Goal: Complete application form

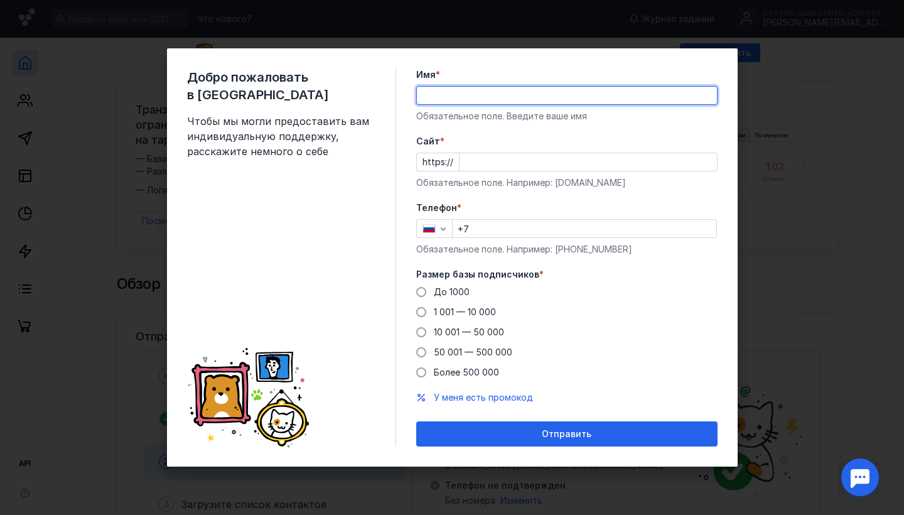
type input "K"
type input "Леслав"
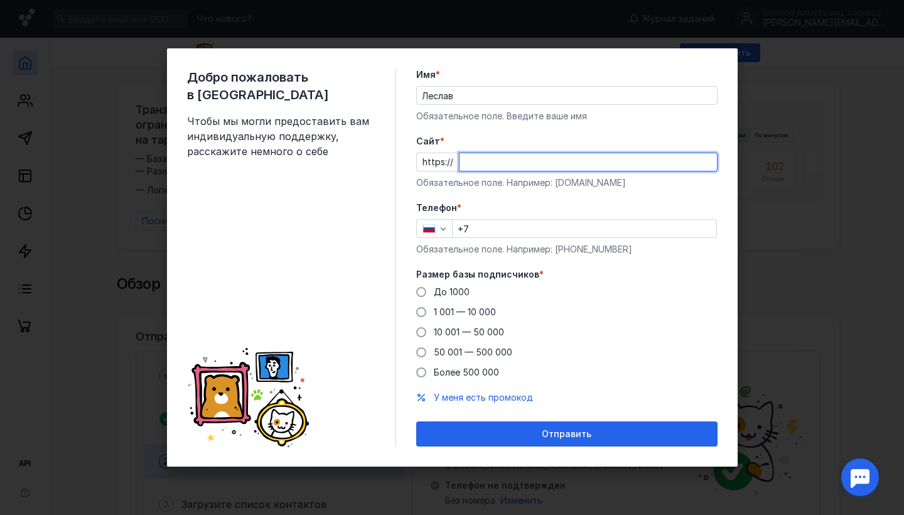
paste input "[DOMAIN_NAME]"
type input "[DOMAIN_NAME]"
click at [567, 198] on form "Имя * Леслав Обязательное поле. Введите ваше имя [PERSON_NAME] * https:// [DOMA…" at bounding box center [566, 257] width 301 height 378
click at [498, 229] on input "+7" at bounding box center [584, 229] width 264 height 18
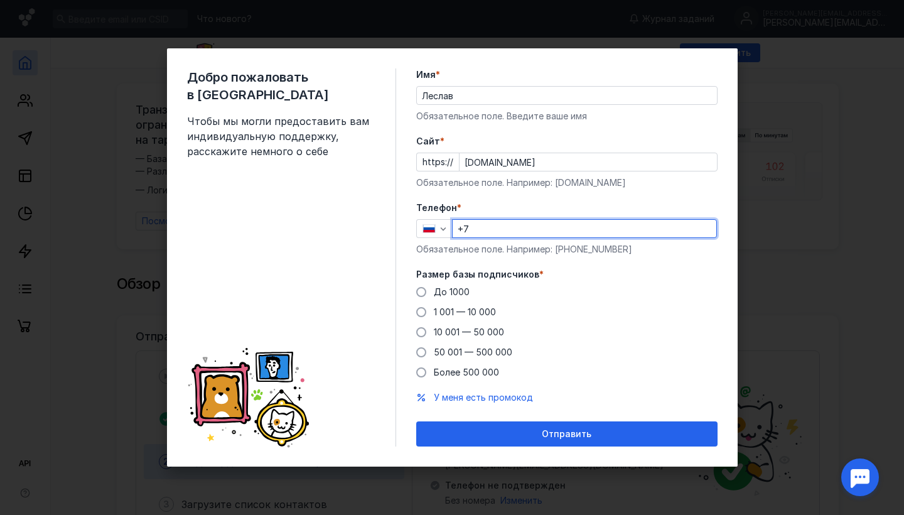
click at [522, 228] on input "+7" at bounding box center [584, 229] width 264 height 18
type input "[PHONE_NUMBER]"
click at [423, 295] on span at bounding box center [421, 292] width 10 height 10
click at [0, 0] on input "До 1000" at bounding box center [0, 0] width 0 height 0
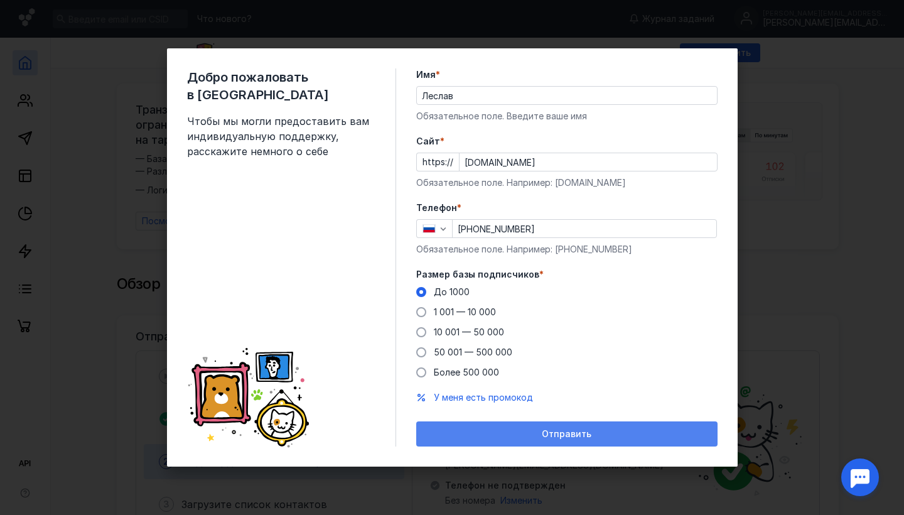
click at [513, 429] on div "Отправить" at bounding box center [566, 434] width 289 height 11
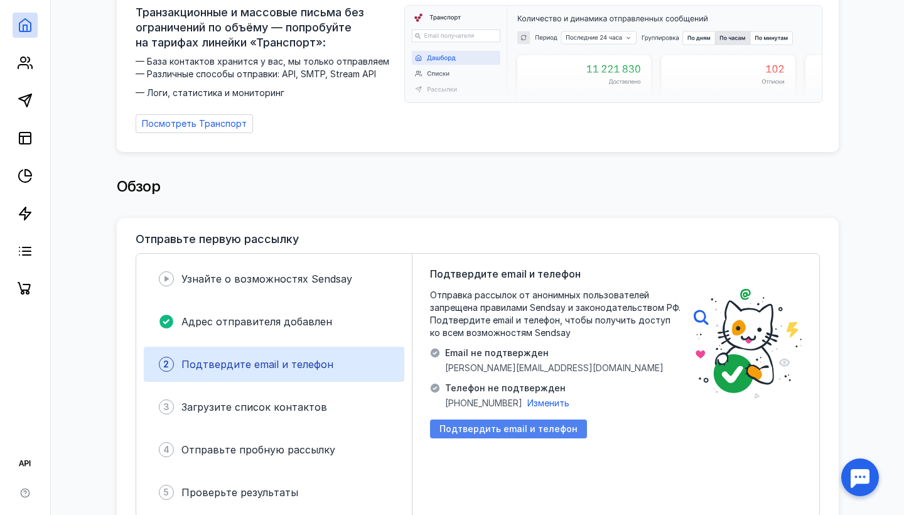
scroll to position [101, 0]
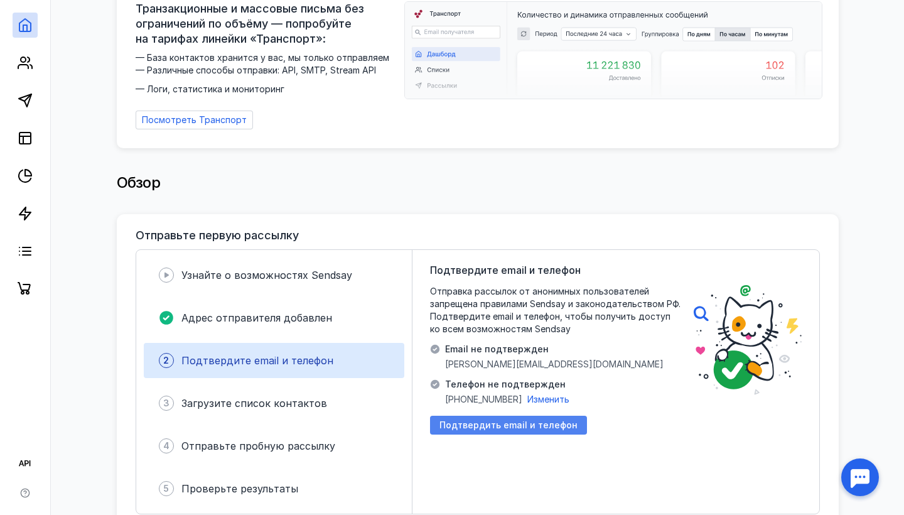
click at [515, 420] on span "Подтвердить email и телефон" at bounding box center [508, 425] width 138 height 11
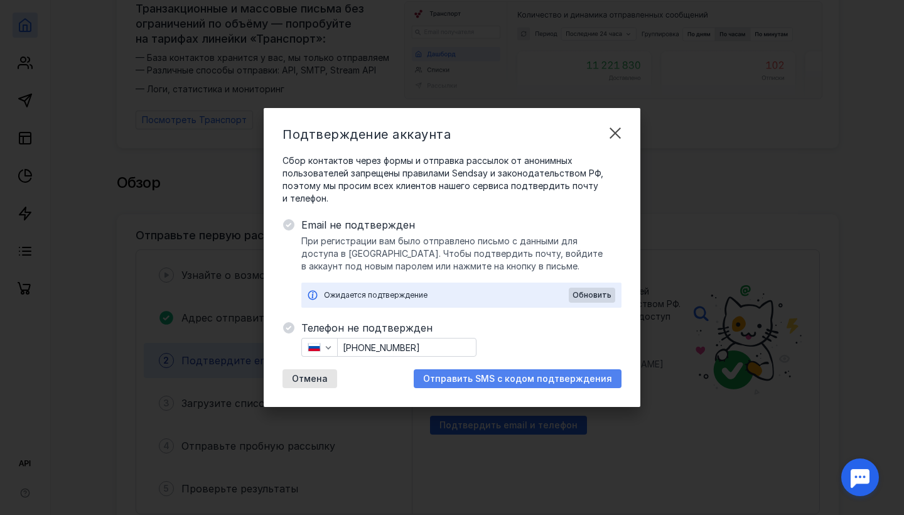
click at [476, 379] on span "Отправить SMS с кодом подтверждения" at bounding box center [517, 378] width 189 height 11
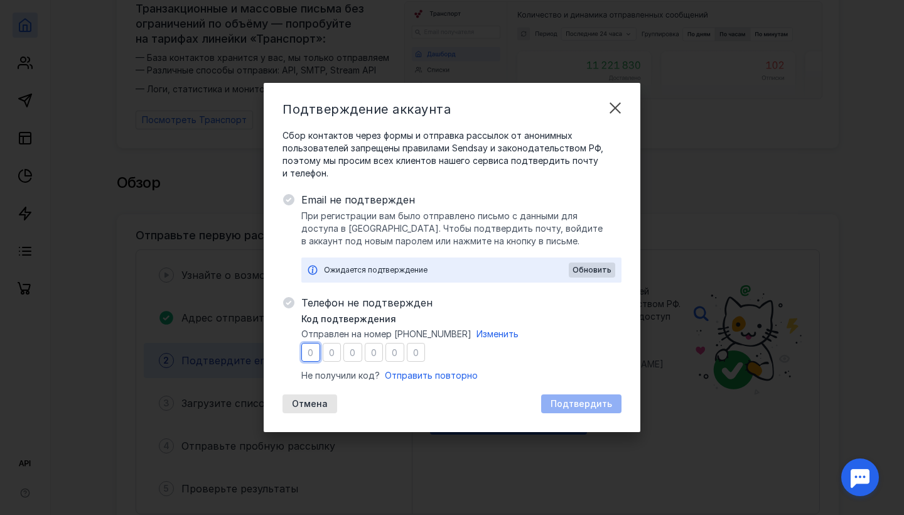
scroll to position [0, 0]
